Goal: Transaction & Acquisition: Purchase product/service

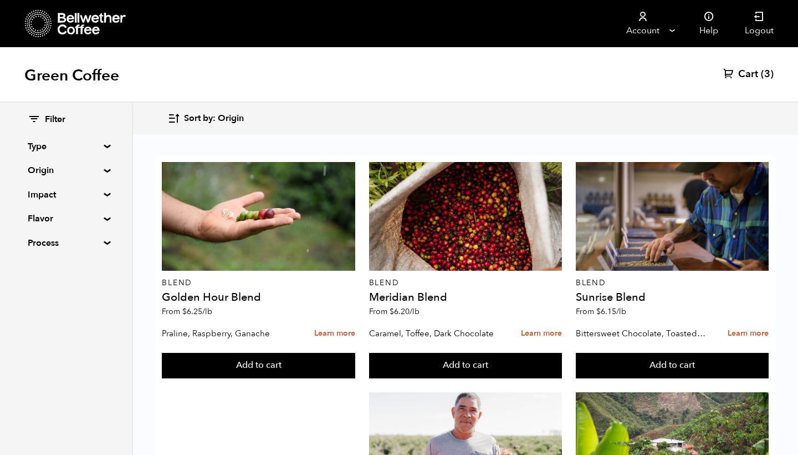
click at [749, 76] on span "Cart" at bounding box center [748, 74] width 20 height 13
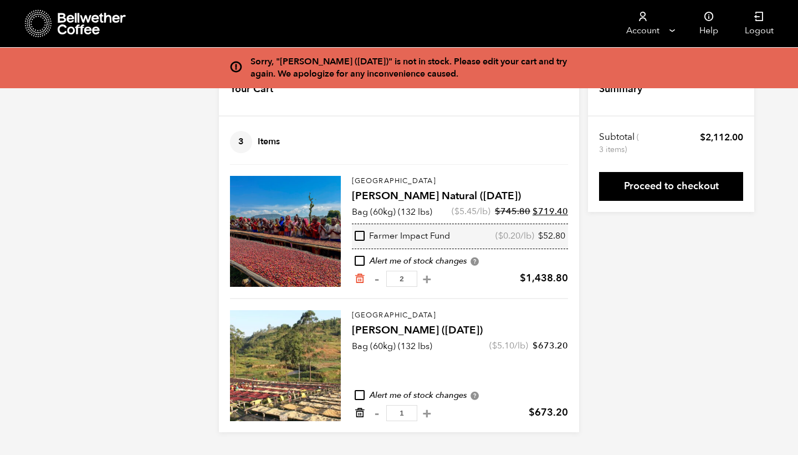
click at [359, 411] on icon "Remove from cart" at bounding box center [359, 412] width 11 height 11
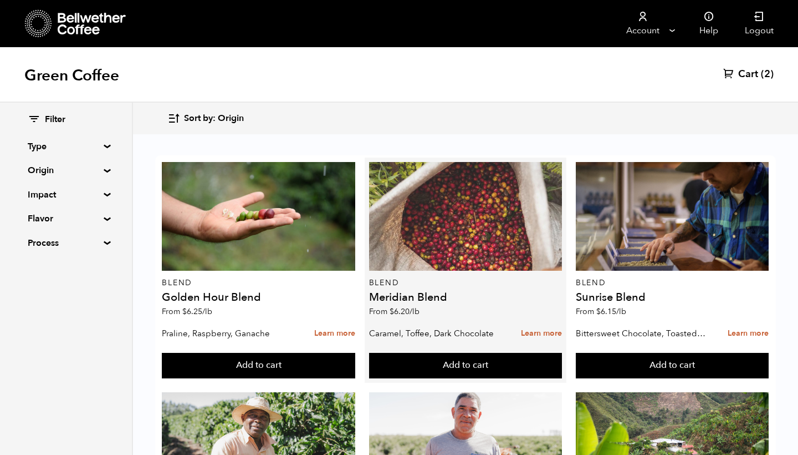
scroll to position [1105, 0]
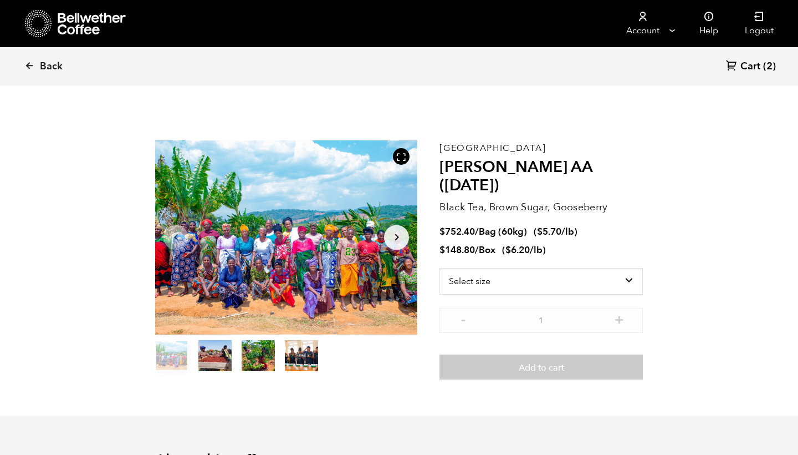
scroll to position [482, 474]
select select "bag-3"
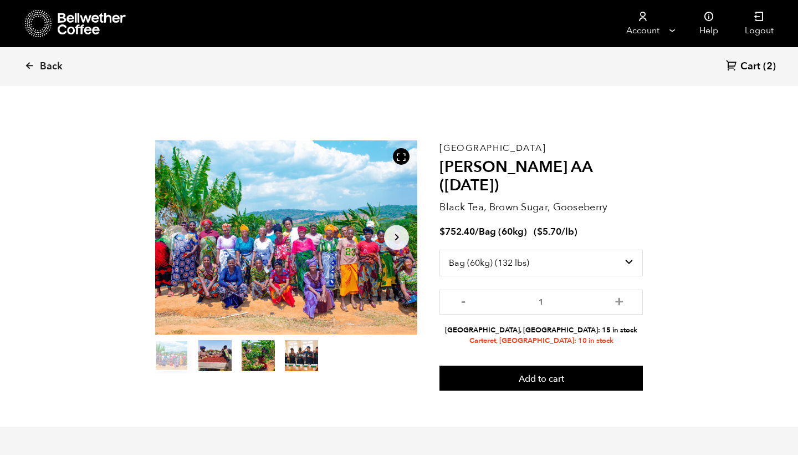
click at [244, 355] on button "item 2" at bounding box center [258, 357] width 33 height 31
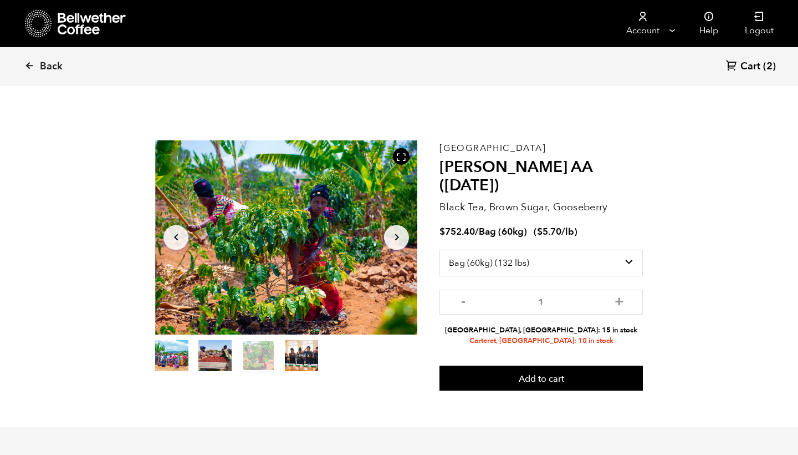
click at [218, 358] on button "item 1" at bounding box center [214, 357] width 33 height 31
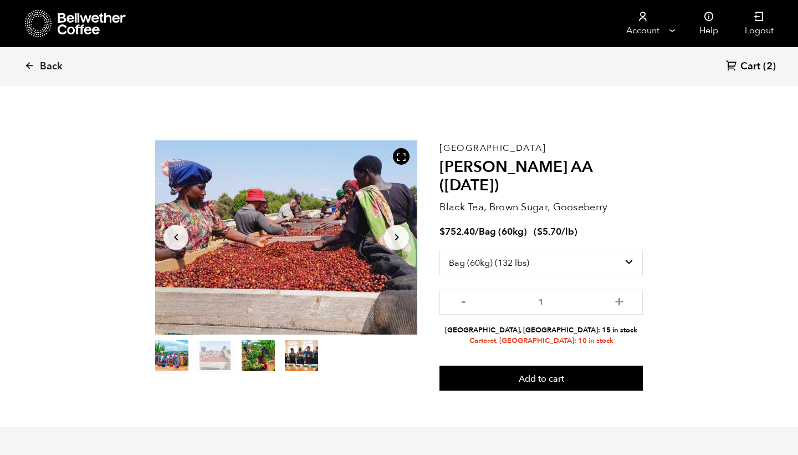
click at [292, 352] on button "item 3" at bounding box center [301, 357] width 33 height 31
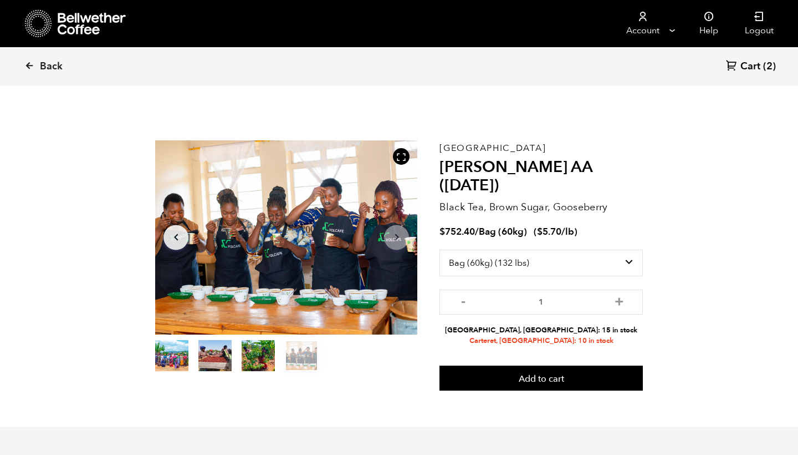
click at [177, 358] on button "item 0" at bounding box center [171, 357] width 33 height 31
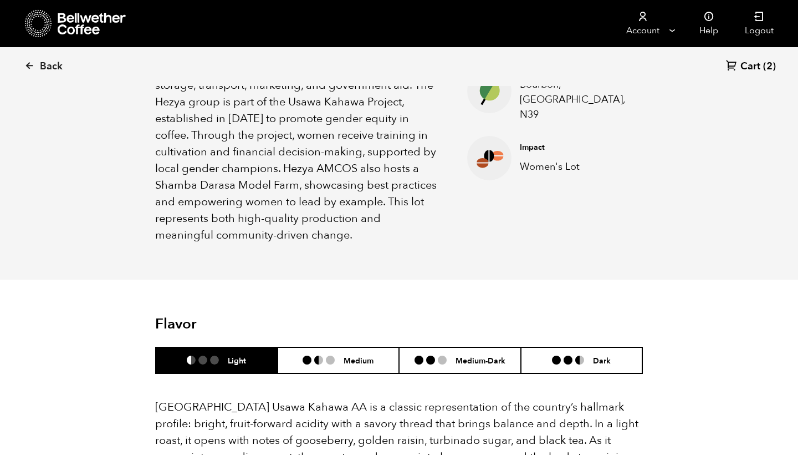
scroll to position [452, 0]
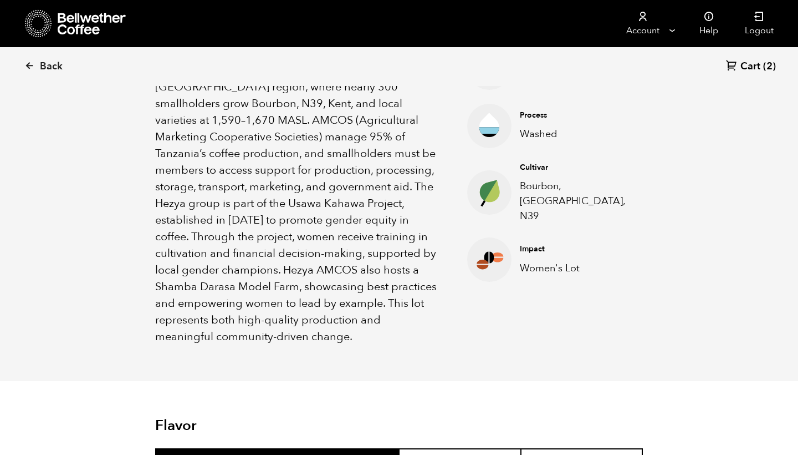
click at [354, 454] on h6 "Medium" at bounding box center [359, 461] width 30 height 9
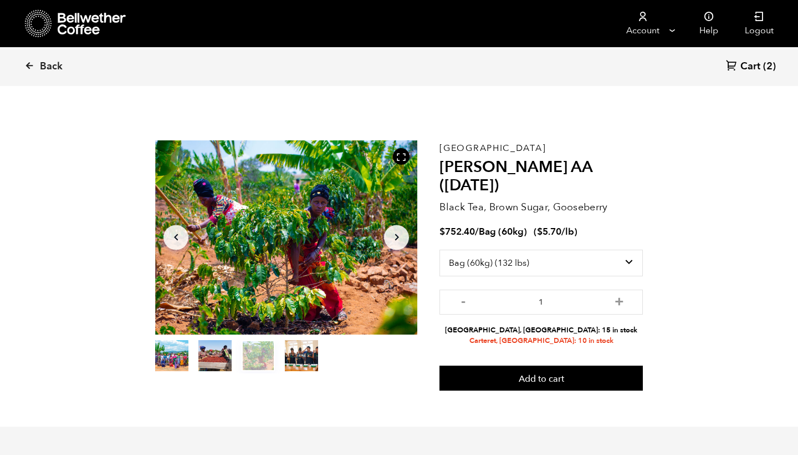
scroll to position [0, 0]
click at [29, 67] on icon at bounding box center [29, 65] width 10 height 10
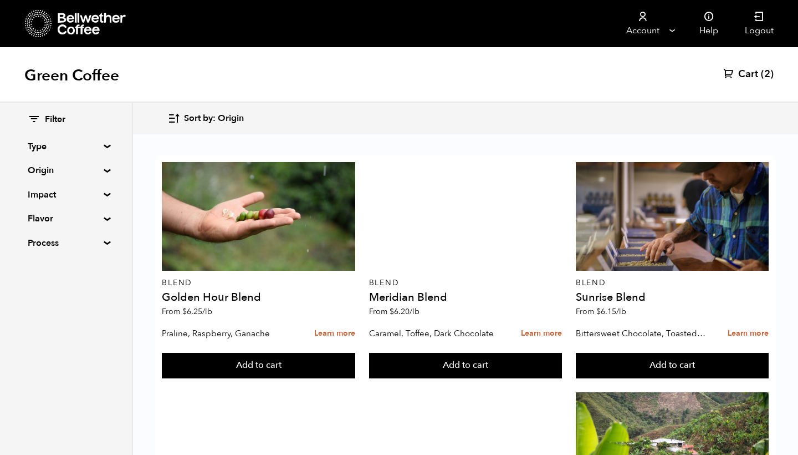
scroll to position [1091, 0]
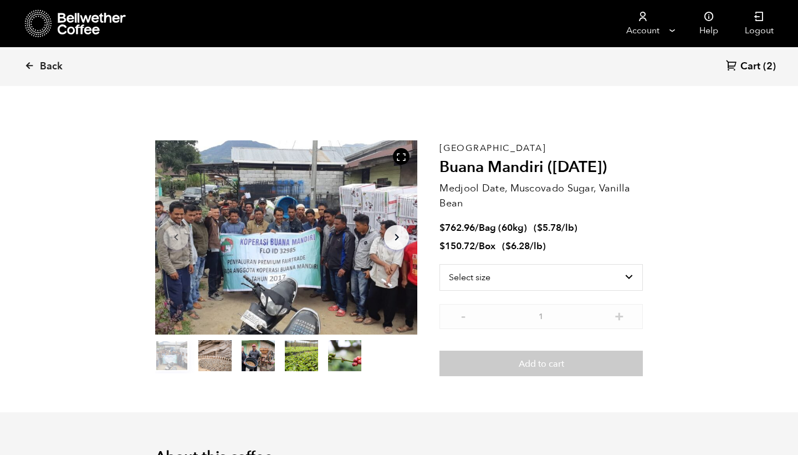
scroll to position [482, 474]
select select "bag-3"
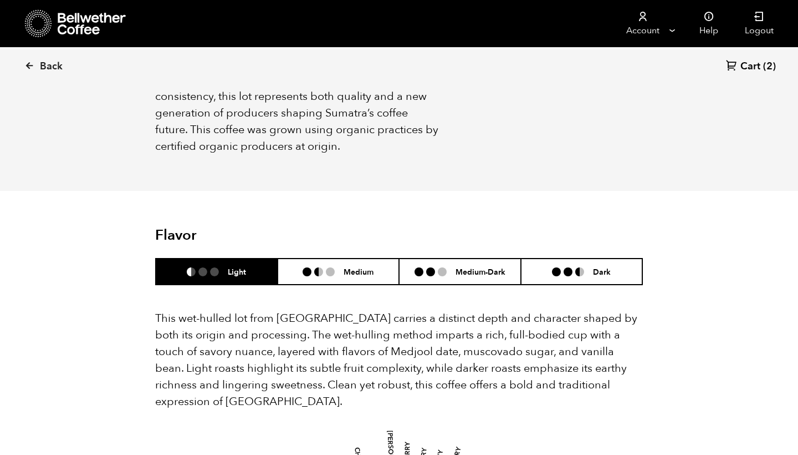
scroll to position [656, 0]
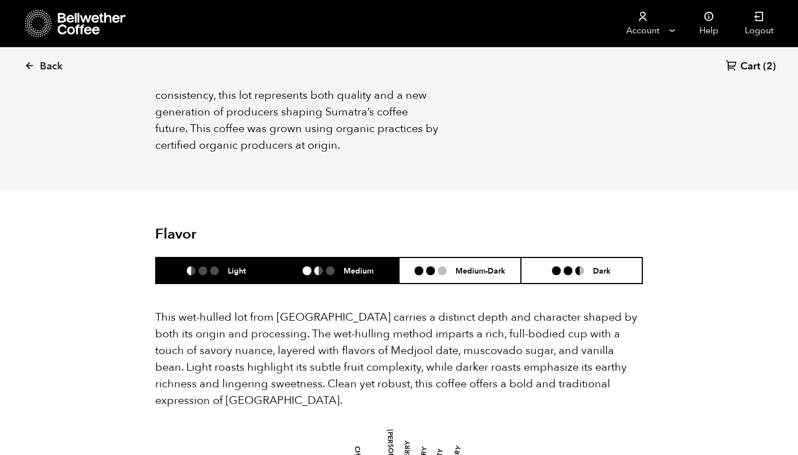
click at [359, 265] on h6 "Medium" at bounding box center [359, 269] width 30 height 9
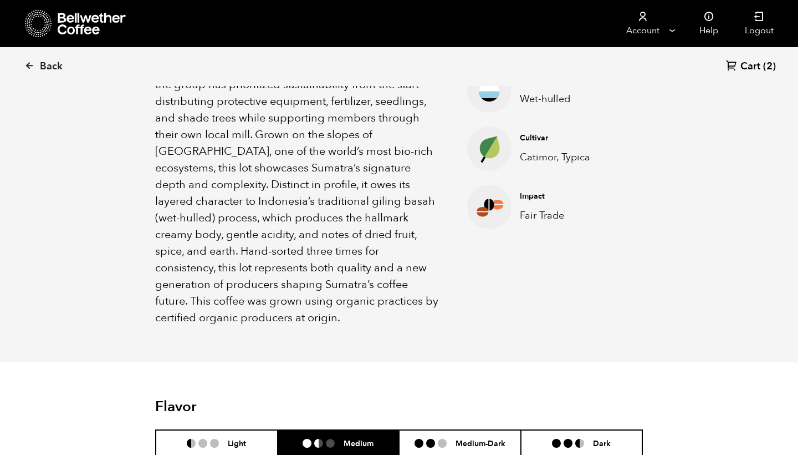
scroll to position [491, 0]
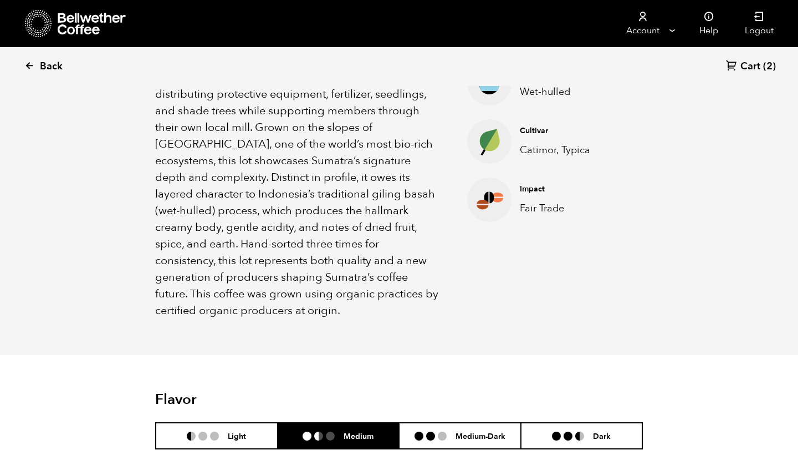
click at [24, 60] on icon at bounding box center [29, 65] width 10 height 10
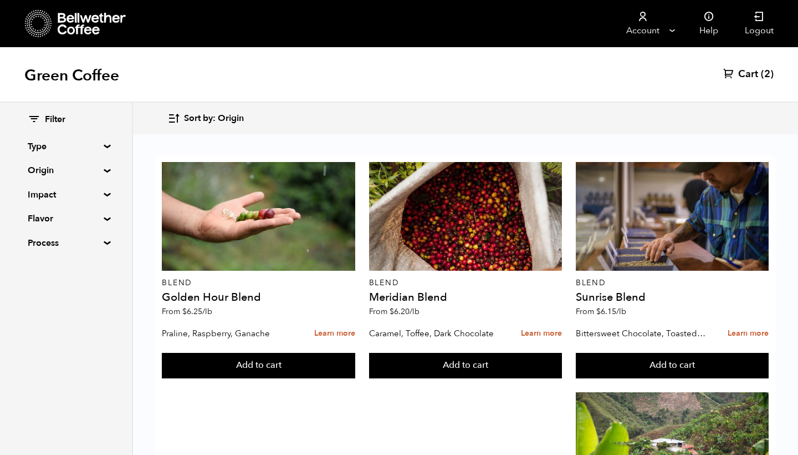
scroll to position [1076, 0]
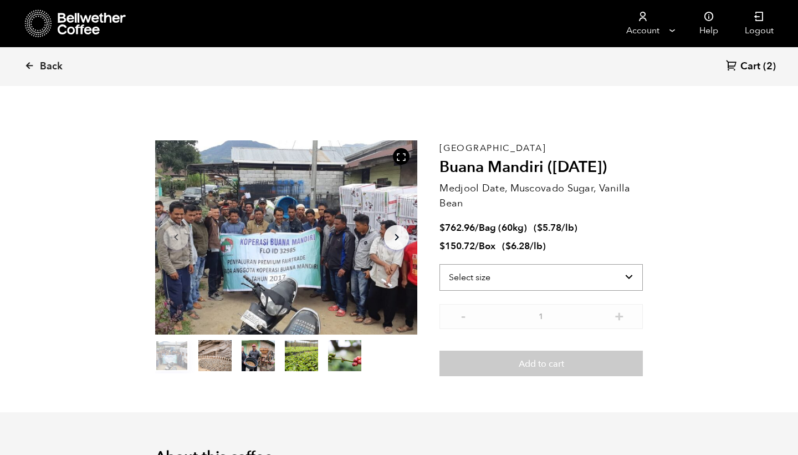
scroll to position [482, 474]
select select "bag-3"
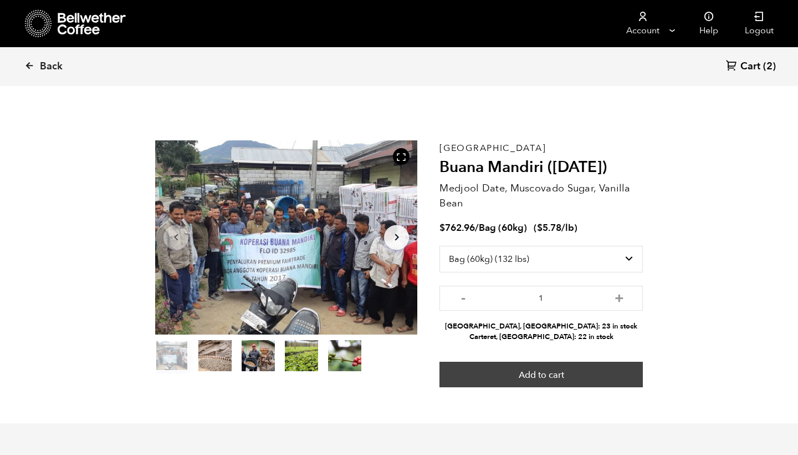
click at [540, 369] on button "Add to cart" at bounding box center [541, 373] width 203 height 25
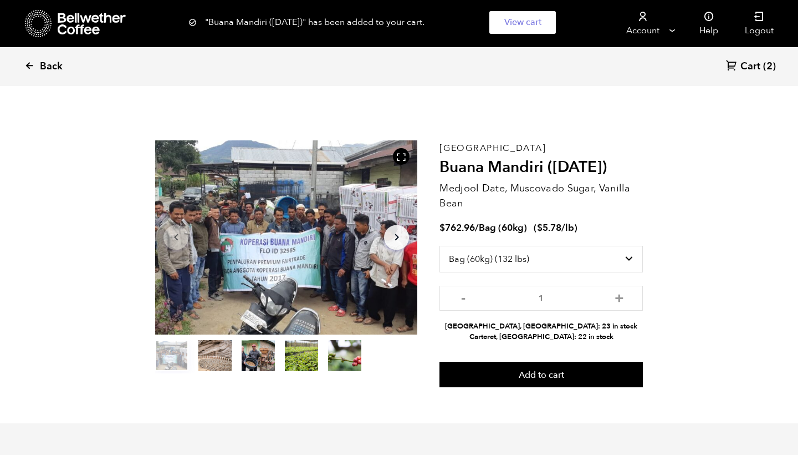
click at [30, 64] on icon at bounding box center [29, 65] width 10 height 10
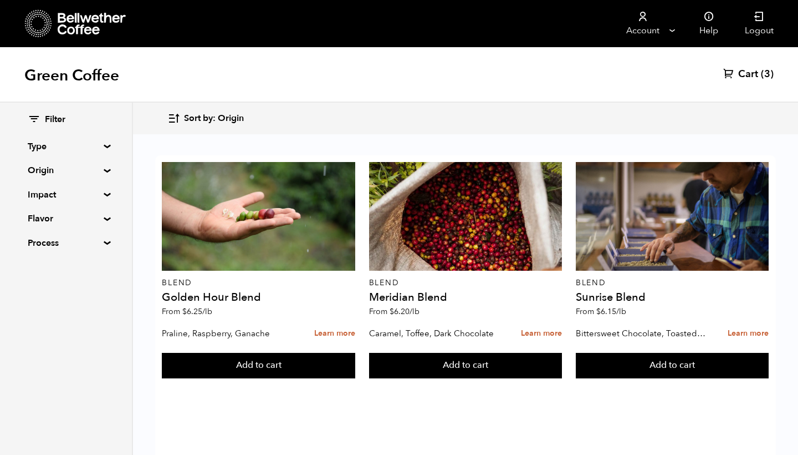
scroll to position [891, 0]
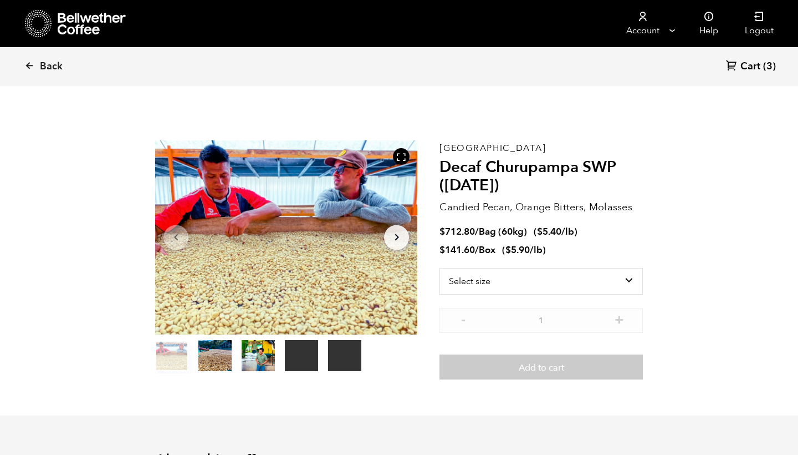
scroll to position [482, 474]
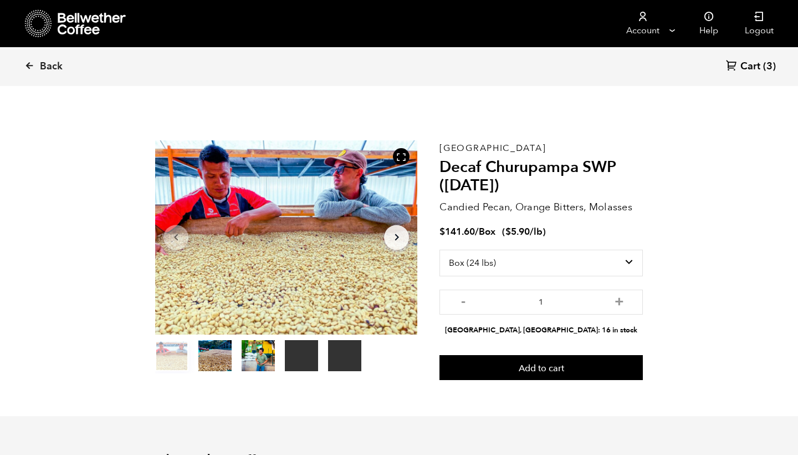
click at [215, 351] on button "item 1" at bounding box center [214, 357] width 33 height 31
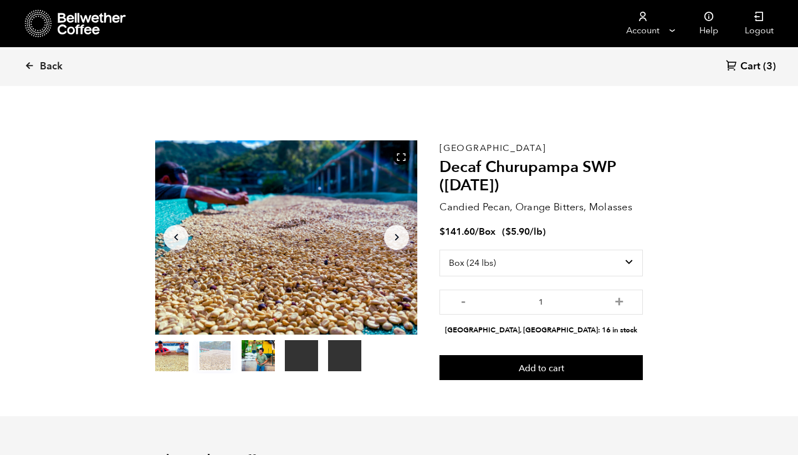
click at [242, 354] on button "item 2" at bounding box center [258, 357] width 33 height 31
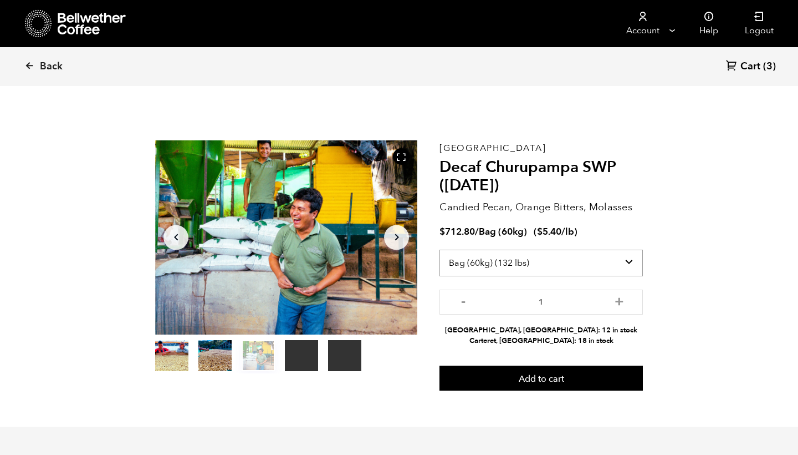
select select "box"
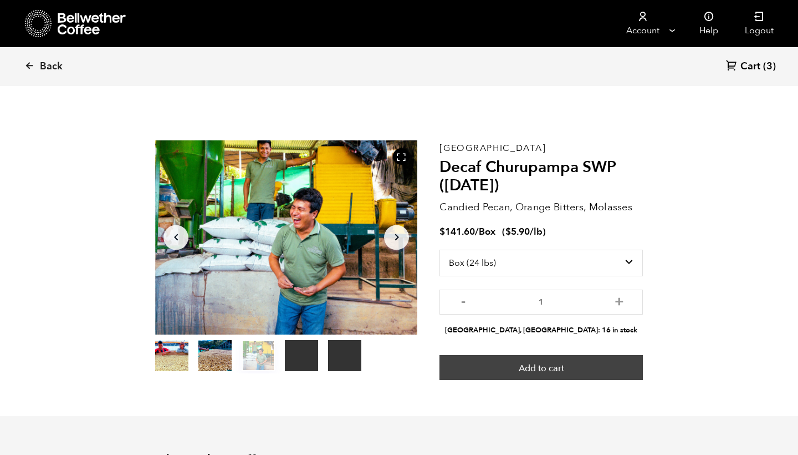
click at [545, 362] on button "Add to cart" at bounding box center [541, 367] width 203 height 25
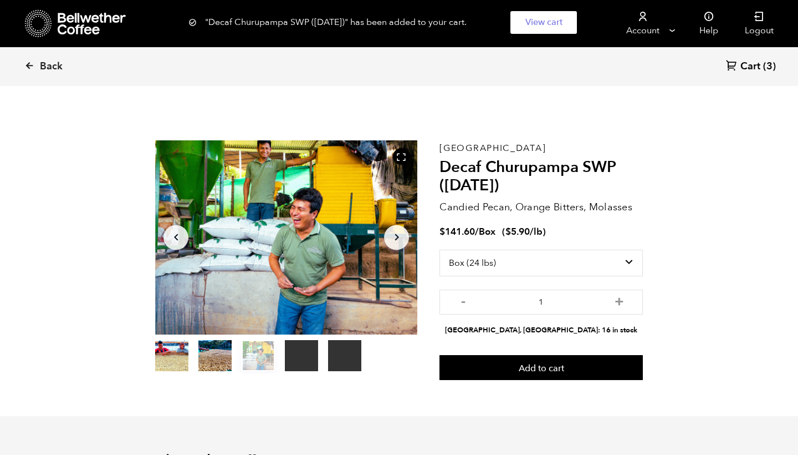
click at [757, 67] on span "Cart" at bounding box center [751, 66] width 20 height 13
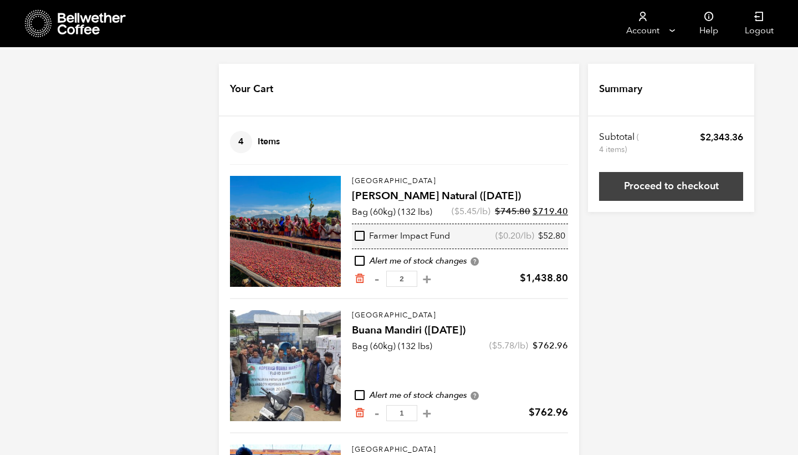
click at [655, 183] on link "Proceed to checkout" at bounding box center [671, 186] width 144 height 29
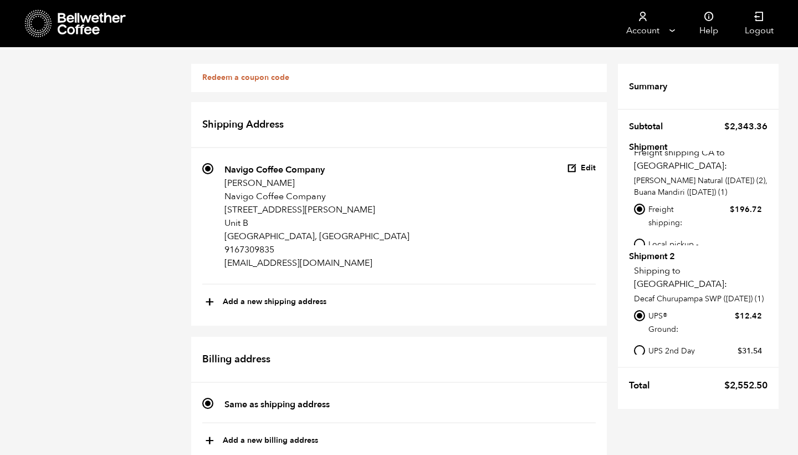
scroll to position [739, 0]
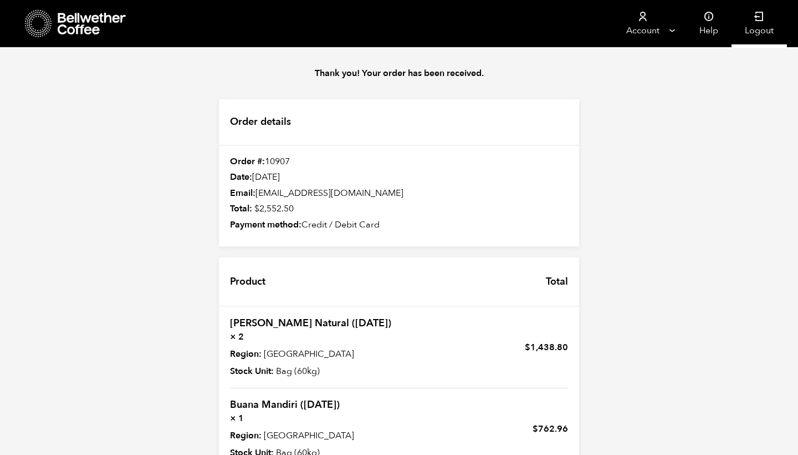
click at [758, 28] on link "Logout" at bounding box center [759, 23] width 55 height 47
